Goal: Task Accomplishment & Management: Use online tool/utility

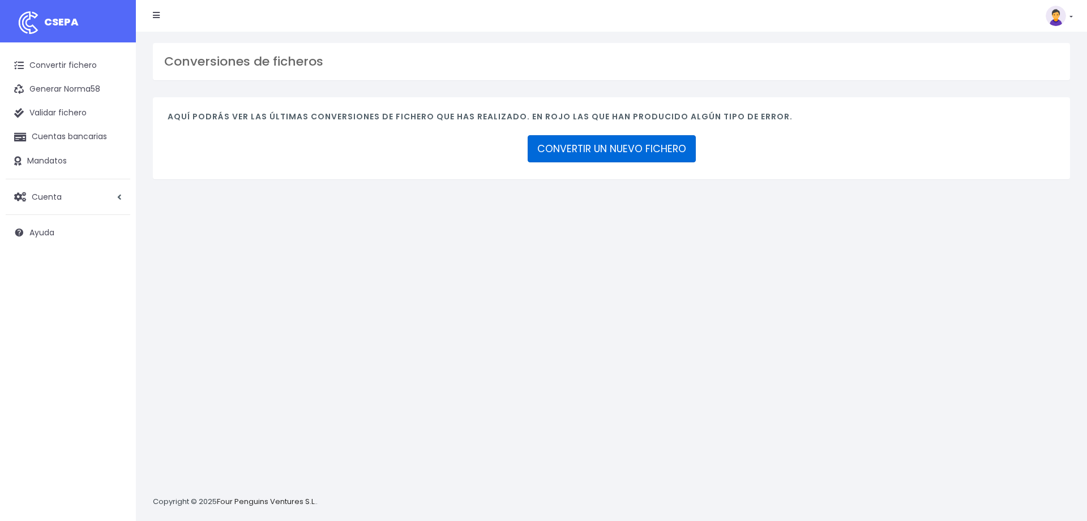
click at [598, 148] on link "CONVERTIR UN NUEVO FICHERO" at bounding box center [612, 148] width 168 height 27
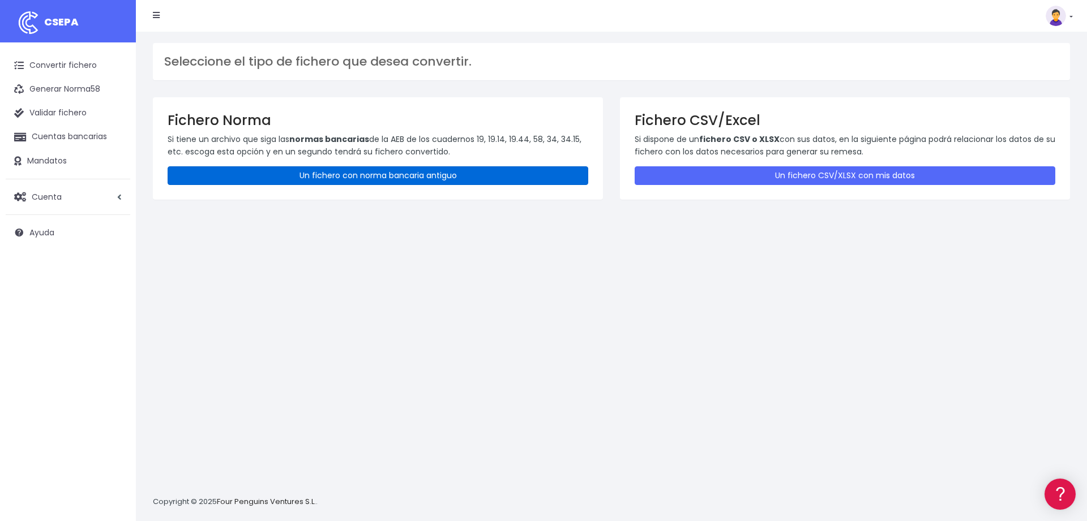
click at [388, 178] on link "Un fichero con norma bancaria antiguo" at bounding box center [378, 175] width 421 height 19
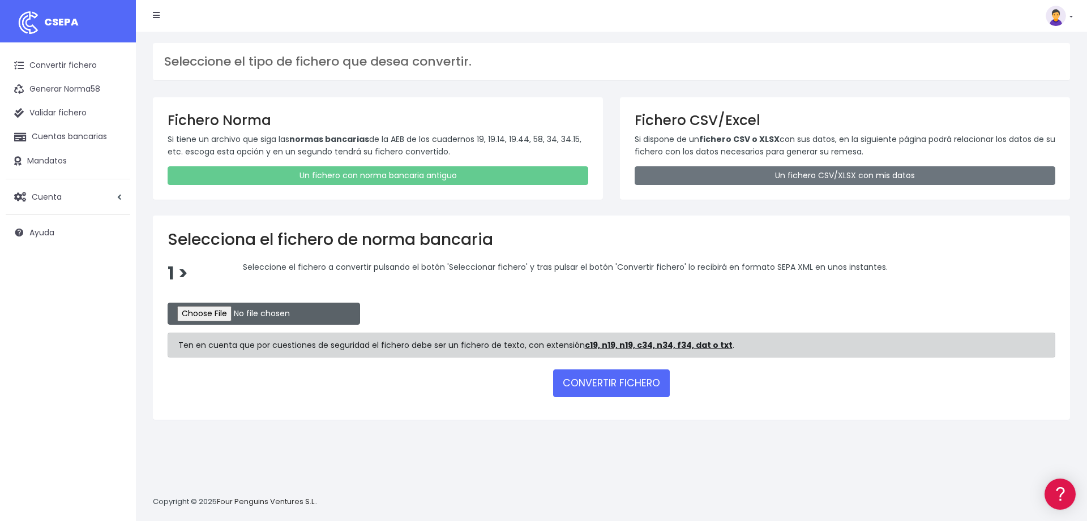
click at [200, 307] on input "file" at bounding box center [264, 314] width 193 height 22
type input "C:\fakepath\camalteccajamar.c19"
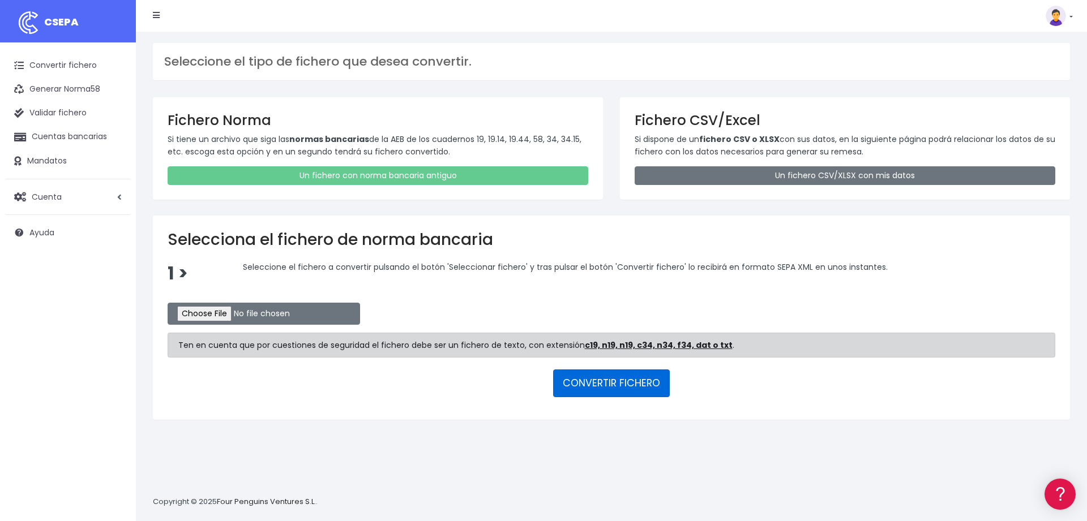
click at [589, 380] on button "CONVERTIR FICHERO" at bounding box center [611, 383] width 117 height 27
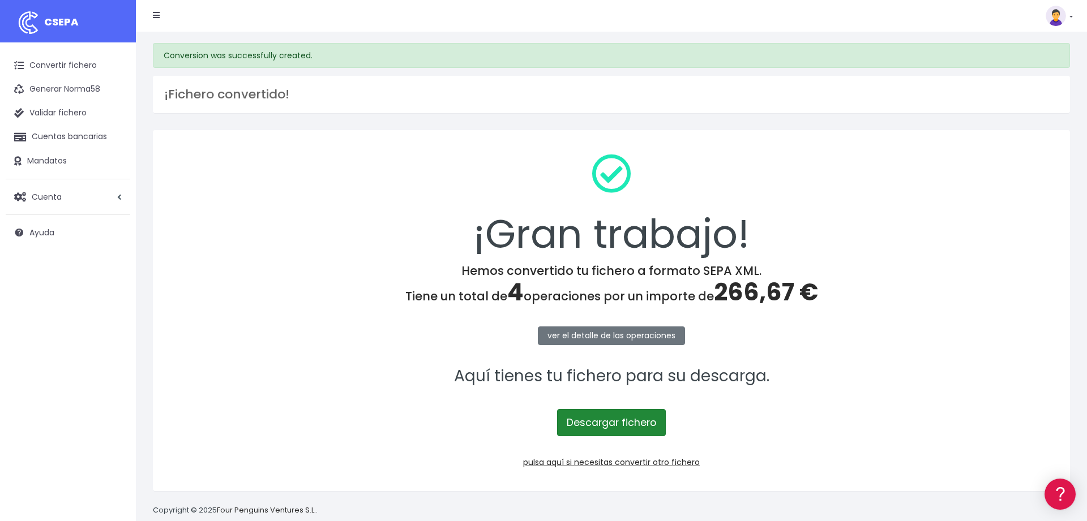
click at [597, 424] on link "Descargar fichero" at bounding box center [611, 422] width 109 height 27
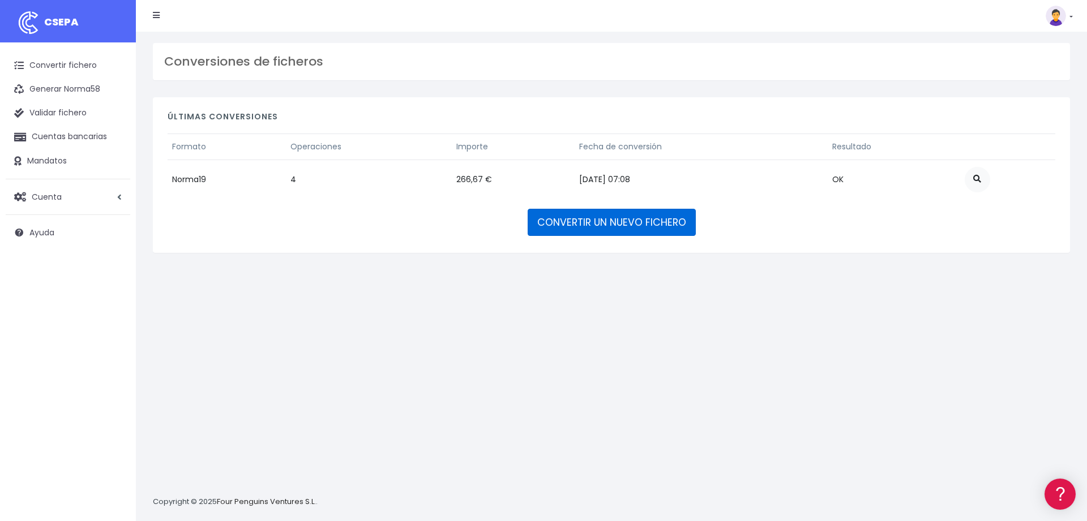
click at [589, 224] on link "CONVERTIR UN NUEVO FICHERO" at bounding box center [612, 222] width 168 height 27
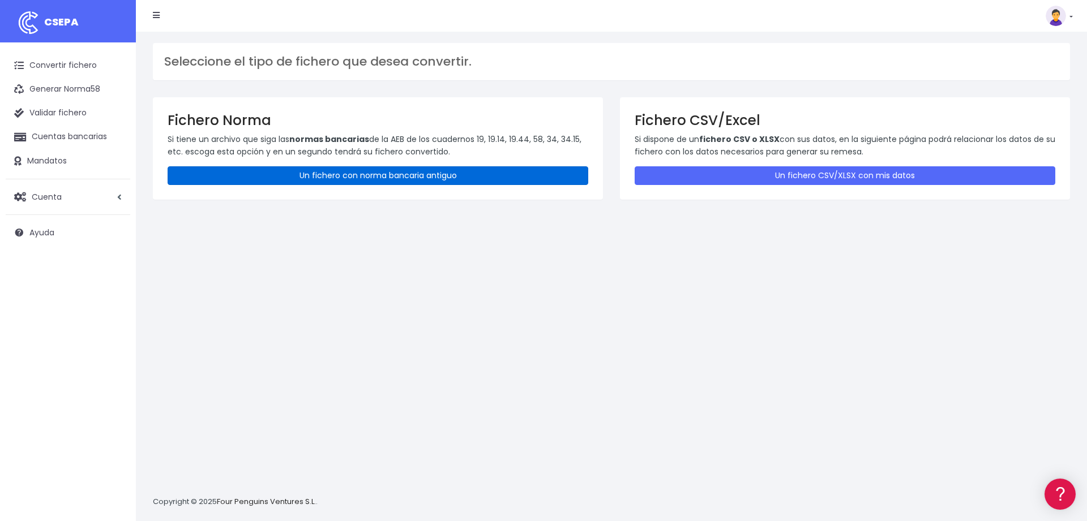
click at [379, 170] on link "Un fichero con norma bancaria antiguo" at bounding box center [378, 175] width 421 height 19
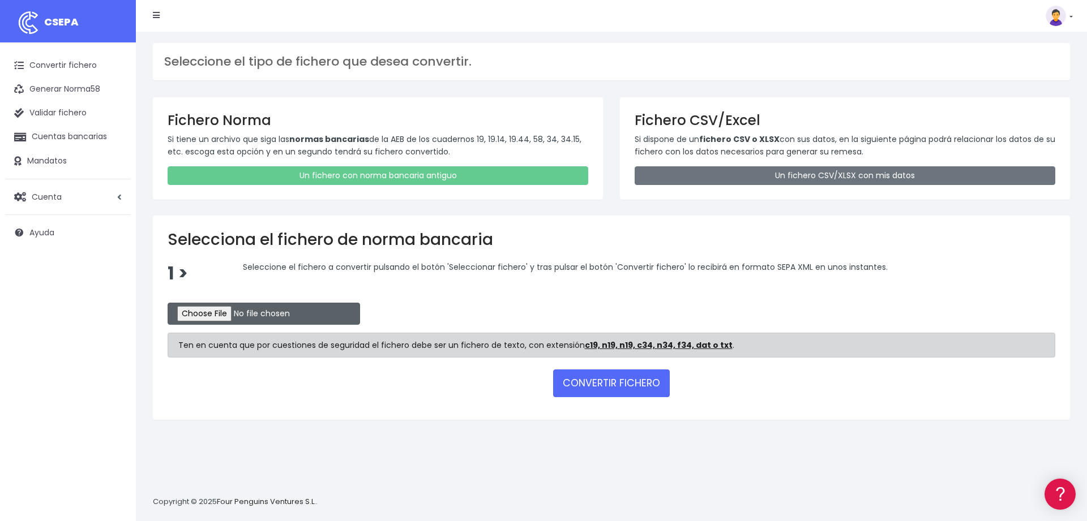
click at [208, 314] on input "file" at bounding box center [264, 314] width 193 height 22
type input "C:\fakepath\overantsabadell15092025.c19"
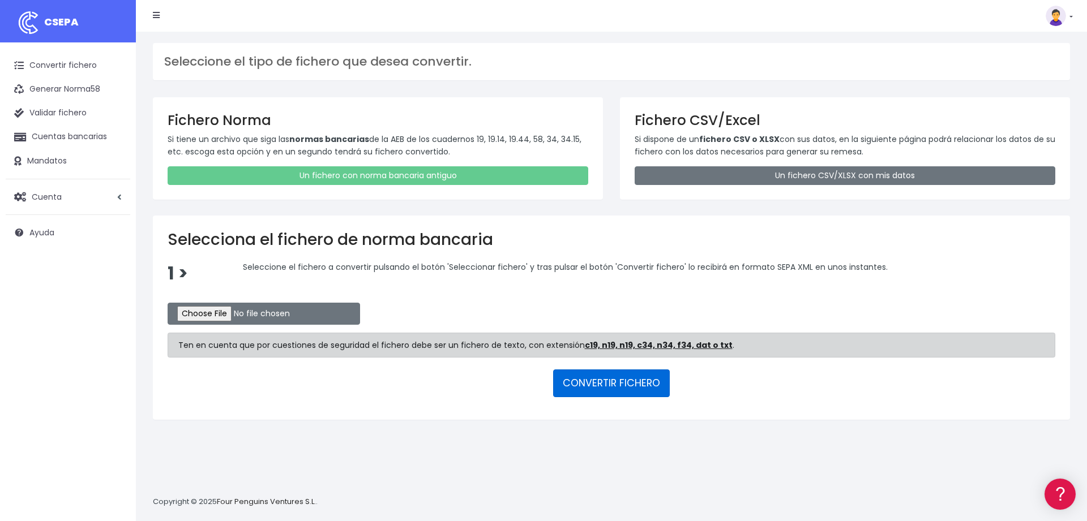
click at [618, 380] on button "CONVERTIR FICHERO" at bounding box center [611, 383] width 117 height 27
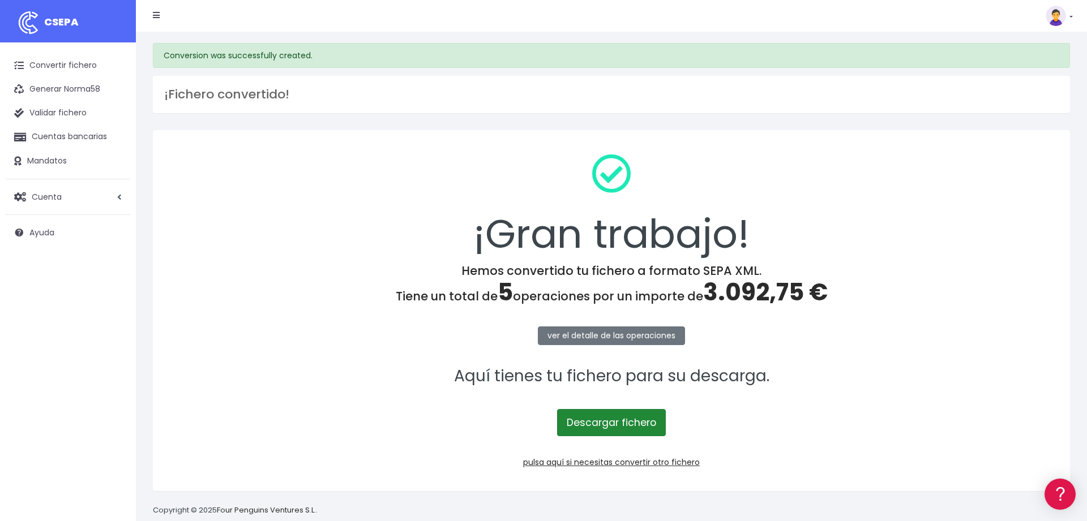
click at [615, 418] on link "Descargar fichero" at bounding box center [611, 422] width 109 height 27
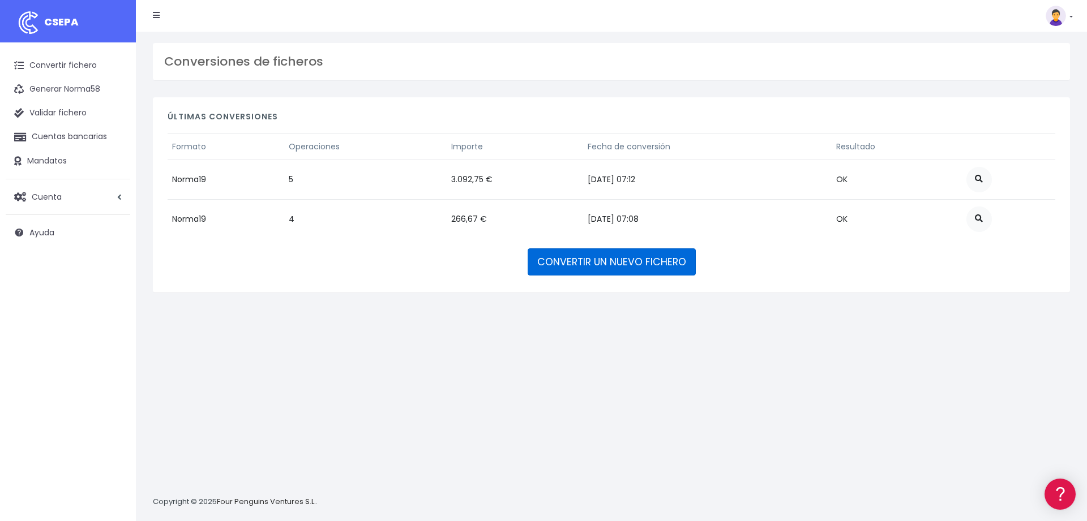
click at [561, 257] on link "CONVERTIR UN NUEVO FICHERO" at bounding box center [612, 262] width 168 height 27
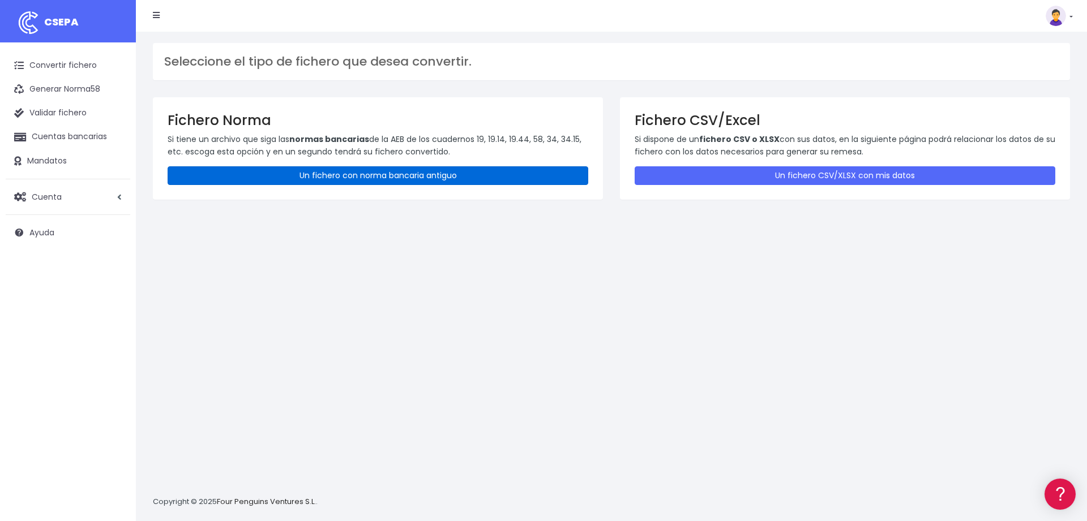
click at [352, 168] on link "Un fichero con norma bancaria antiguo" at bounding box center [378, 175] width 421 height 19
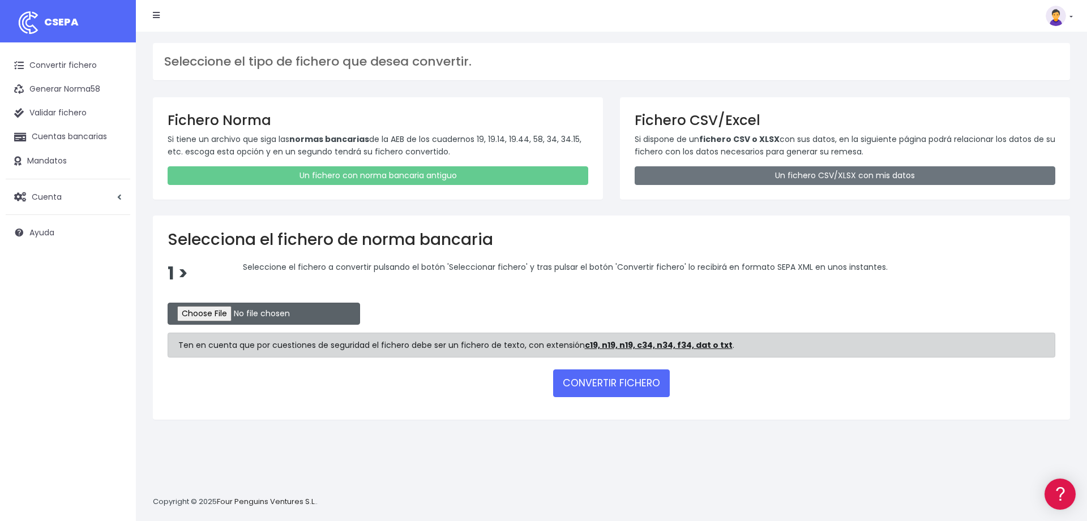
click at [203, 319] on input "file" at bounding box center [264, 314] width 193 height 22
type input "C:\fakepath\brandpostsabadell15092025.c19"
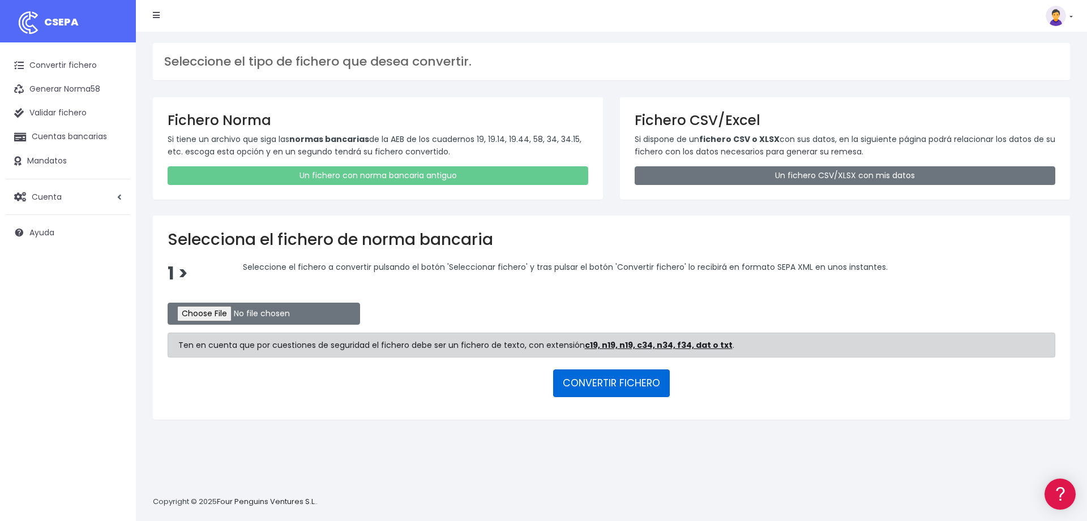
click at [597, 376] on button "CONVERTIR FICHERO" at bounding box center [611, 383] width 117 height 27
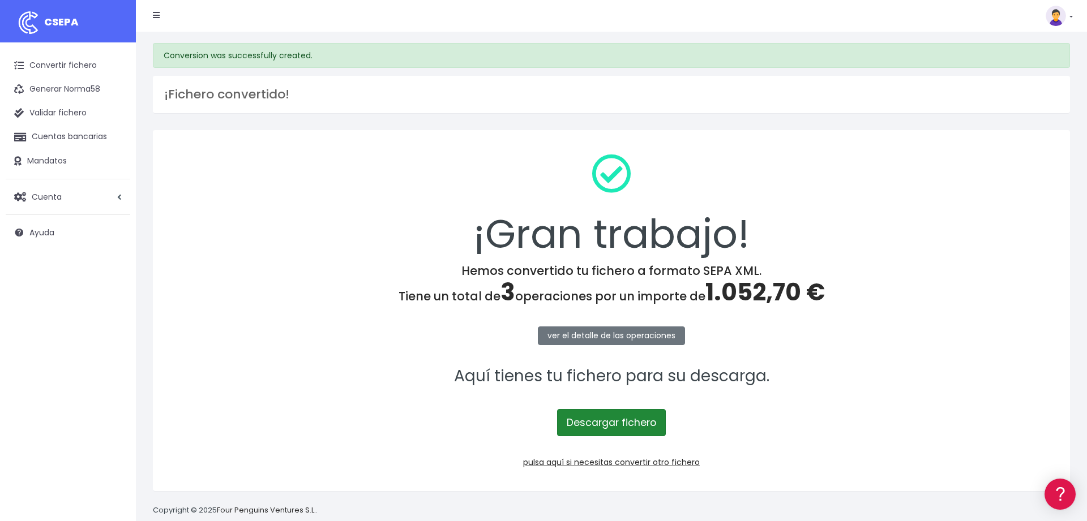
click at [594, 420] on link "Descargar fichero" at bounding box center [611, 422] width 109 height 27
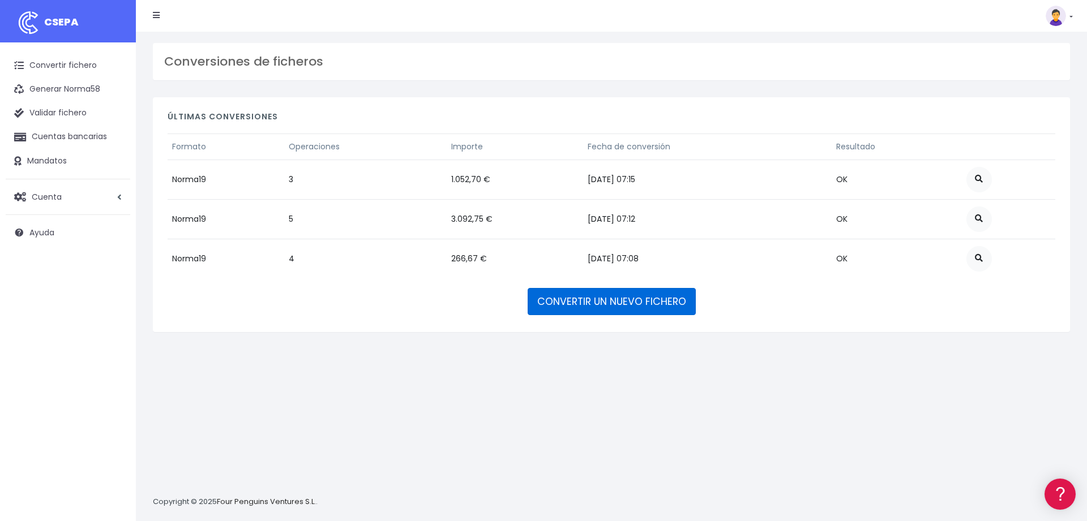
click at [574, 304] on link "CONVERTIR UN NUEVO FICHERO" at bounding box center [612, 301] width 168 height 27
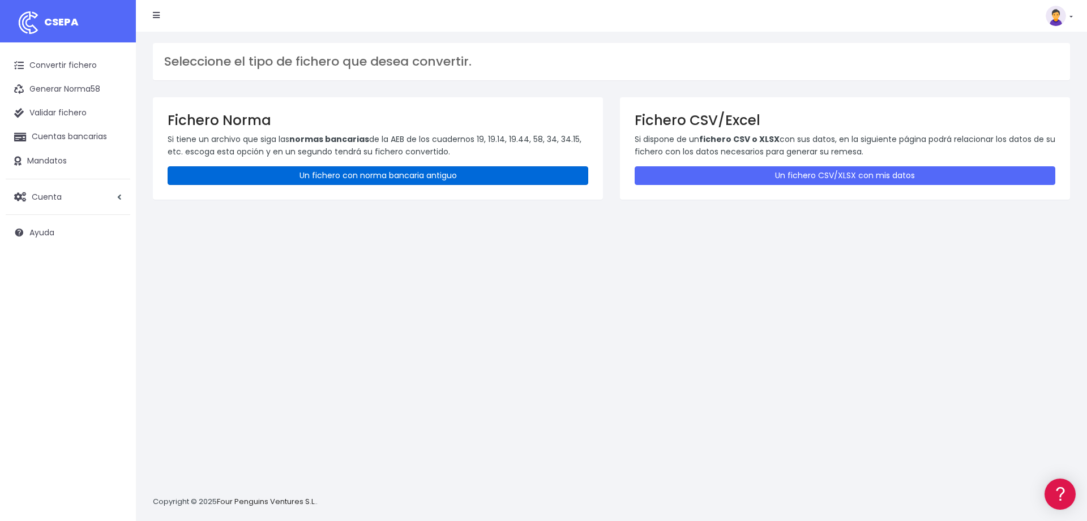
click at [300, 173] on link "Un fichero con norma bancaria antiguo" at bounding box center [378, 175] width 421 height 19
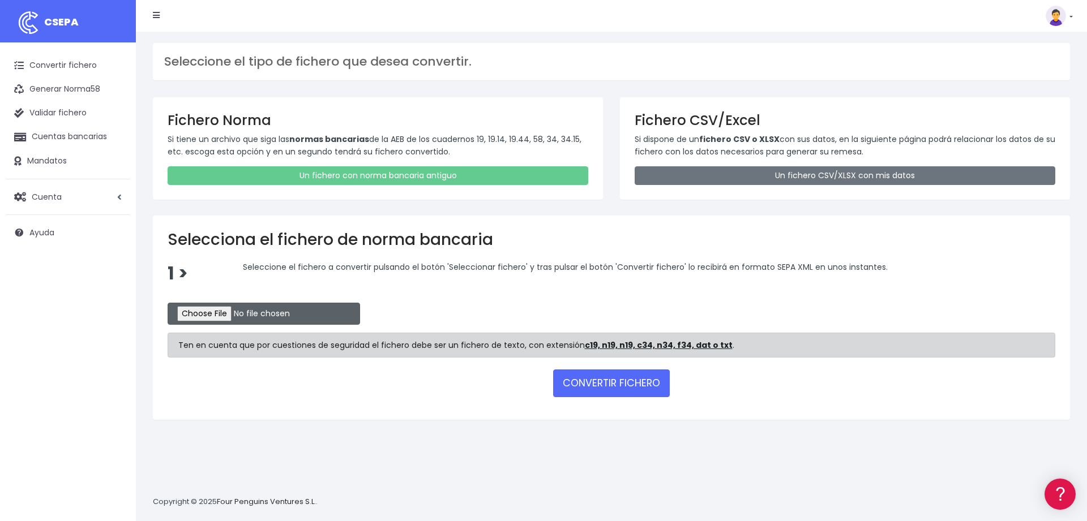
click at [203, 309] on input "file" at bounding box center [264, 314] width 193 height 22
type input "C:\fakepath\ibepartnersabadell15092025.c19"
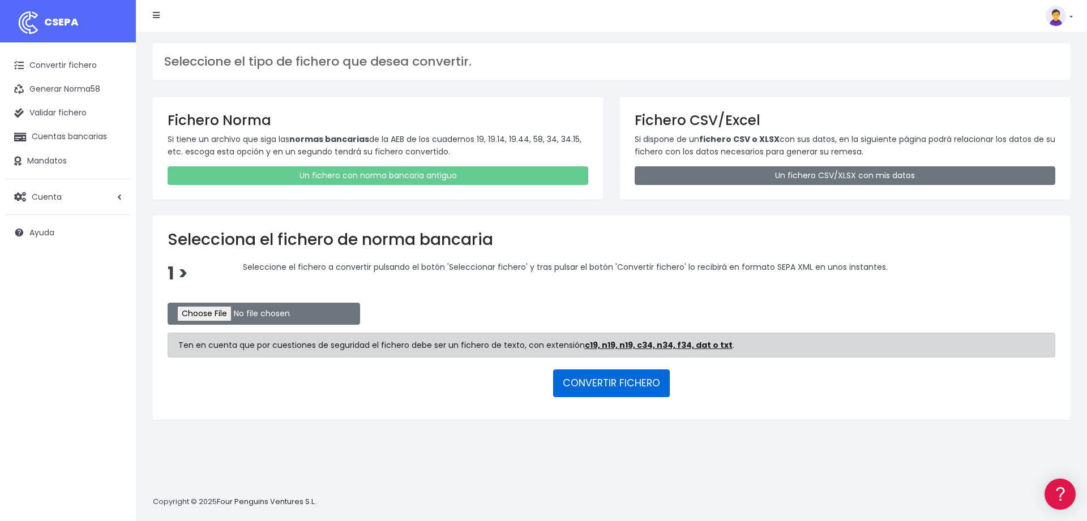
click at [583, 385] on button "CONVERTIR FICHERO" at bounding box center [611, 383] width 117 height 27
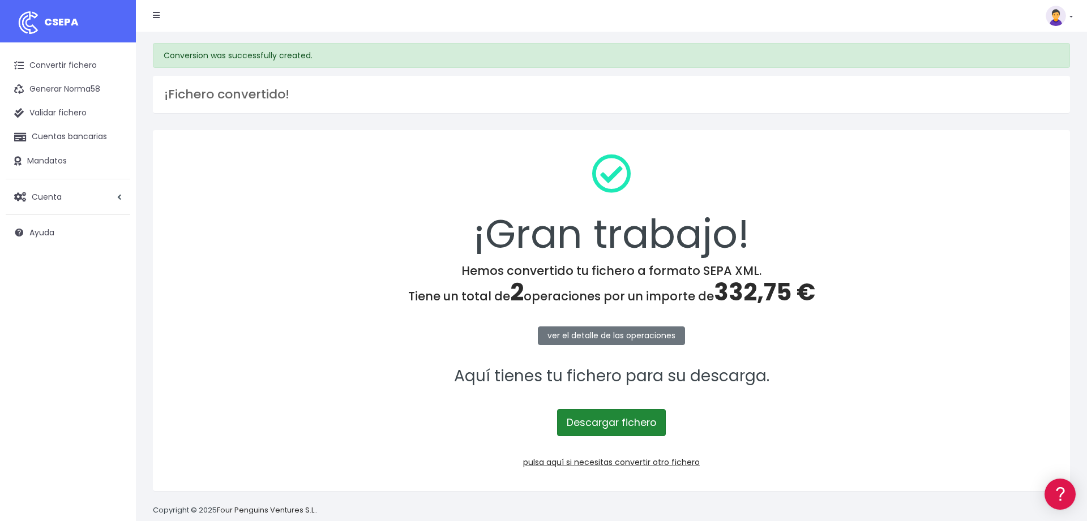
click at [598, 413] on link "Descargar fichero" at bounding box center [611, 422] width 109 height 27
